Goal: Navigation & Orientation: Find specific page/section

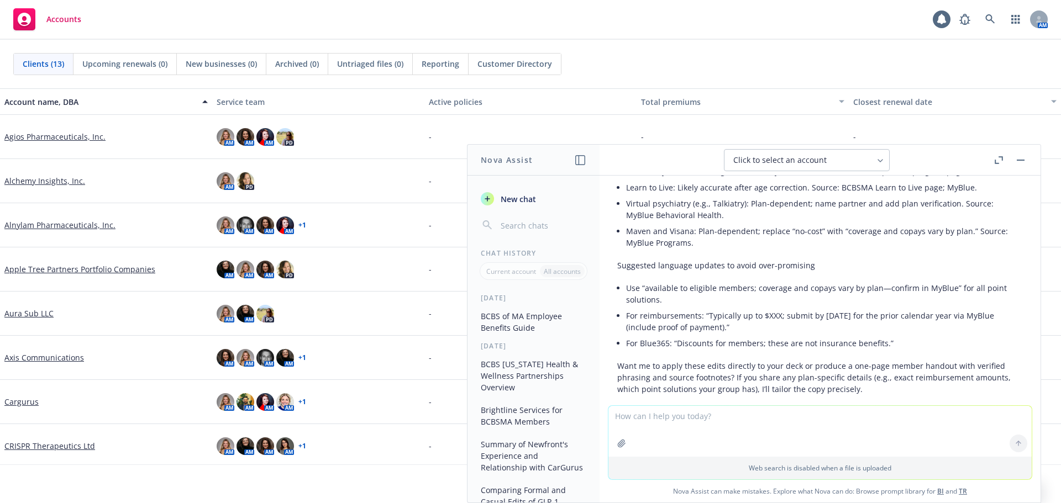
scroll to position [8638, 0]
